Goal: Navigation & Orientation: Find specific page/section

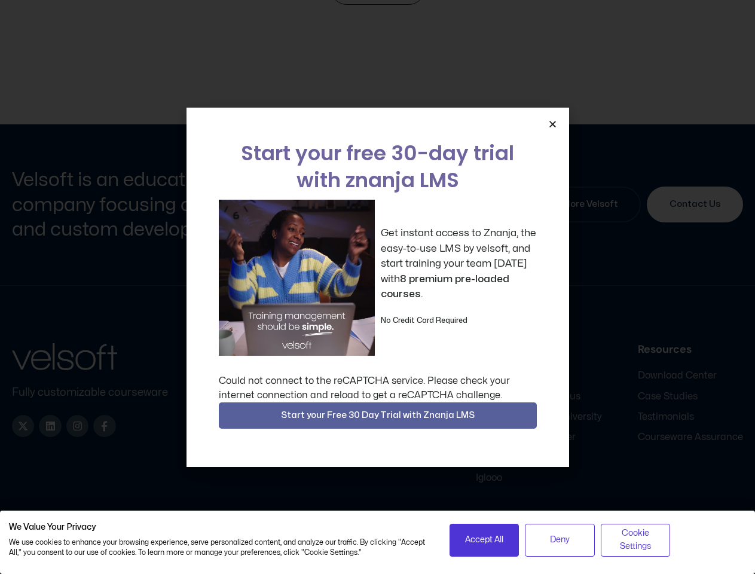
click at [377, 287] on div "Get instant access to Znanja, the easy-to-use LMS by velsoft, and start trainin…" at bounding box center [378, 278] width 318 height 156
click at [552, 124] on icon "Close" at bounding box center [552, 124] width 9 height 9
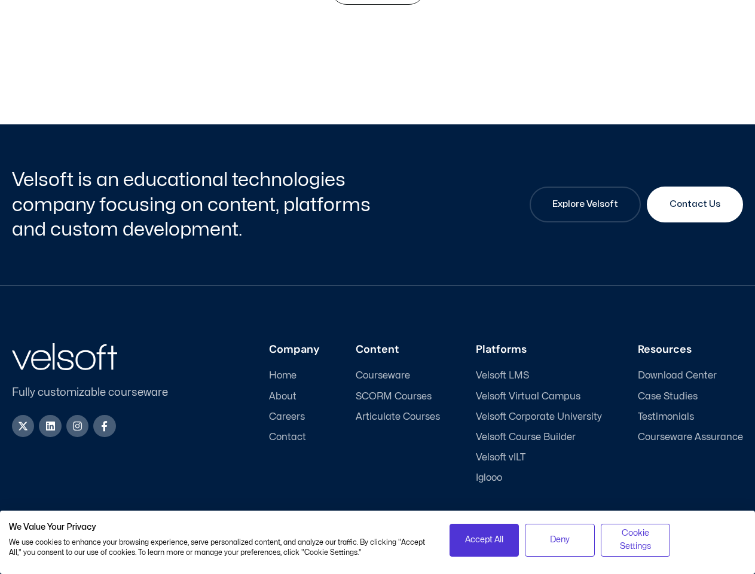
click at [378, 415] on div "Company Home About Careers Contact Content Courseware SCORM Courses Articulate …" at bounding box center [465, 413] width 555 height 141
click at [484, 540] on span "Accept All" at bounding box center [484, 539] width 38 height 13
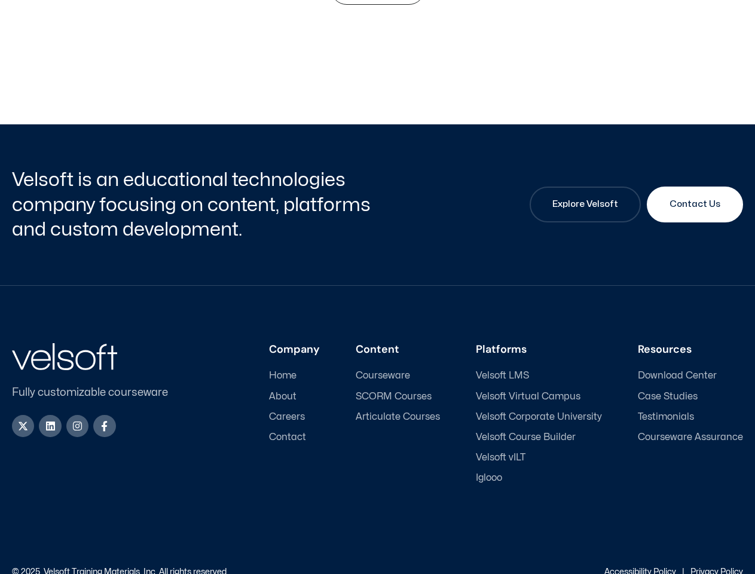
click at [559, 568] on div "Accessibility Policy | Privacy Policy" at bounding box center [561, 572] width 366 height 8
click at [635, 568] on link "Accessibility Policy" at bounding box center [640, 572] width 72 height 8
